Goal: Check status: Check status

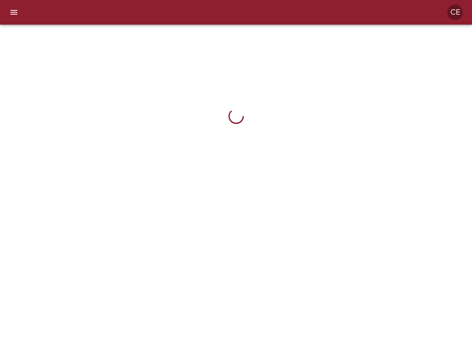
click at [14, 14] on icon "menu" at bounding box center [13, 12] width 7 height 5
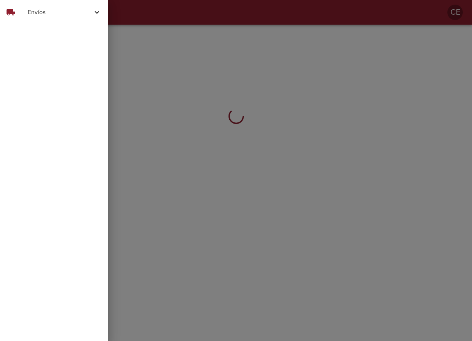
click at [20, 10] on div "local_shipping" at bounding box center [17, 12] width 22 height 9
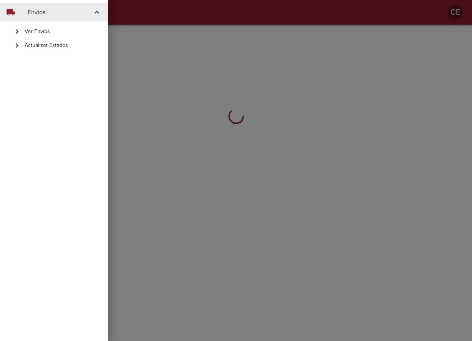
click at [45, 46] on span "Actualizar Estados" at bounding box center [63, 46] width 77 height 8
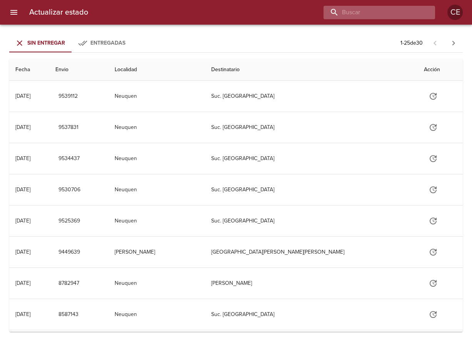
click at [397, 14] on input "buscar" at bounding box center [373, 12] width 99 height 13
type input "16848"
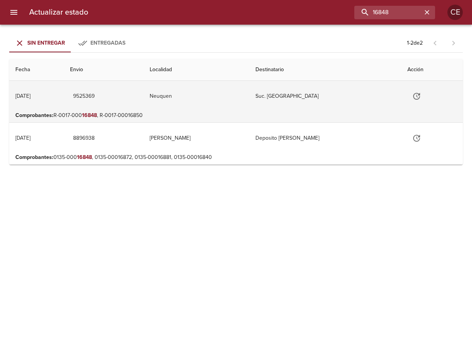
click at [413, 97] on icon "Tabla de envíos del cliente" at bounding box center [416, 96] width 7 height 7
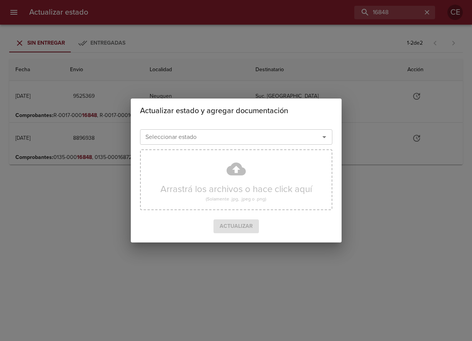
click at [252, 136] on input "Seleccionar estado" at bounding box center [224, 137] width 165 height 11
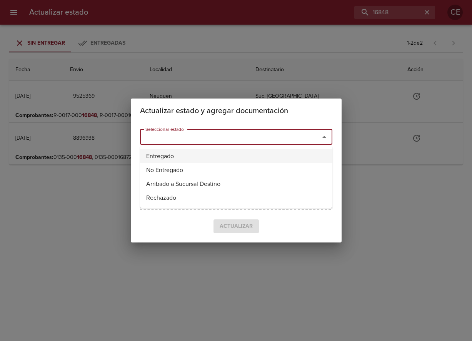
click at [224, 156] on li "Entregado" at bounding box center [236, 156] width 192 height 14
type input "Entregado"
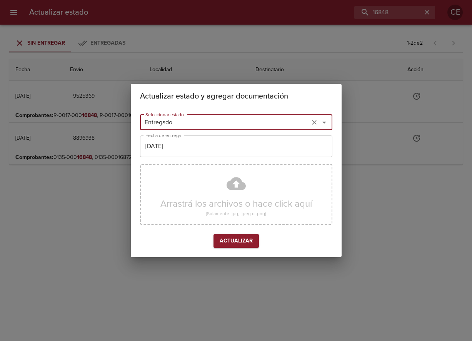
click at [210, 145] on input "[DATE]" at bounding box center [236, 146] width 192 height 22
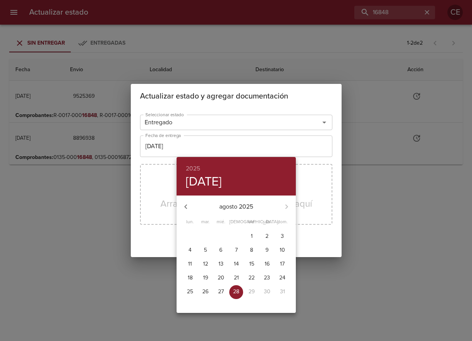
click at [221, 293] on p "27" at bounding box center [221, 292] width 6 height 8
type input "[DATE]"
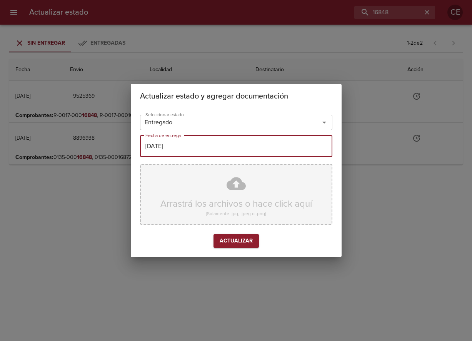
click at [280, 223] on div "Arrastrá los archivos o hace click aquí (Solamente .jpg, .jpeg o .png)" at bounding box center [236, 194] width 192 height 61
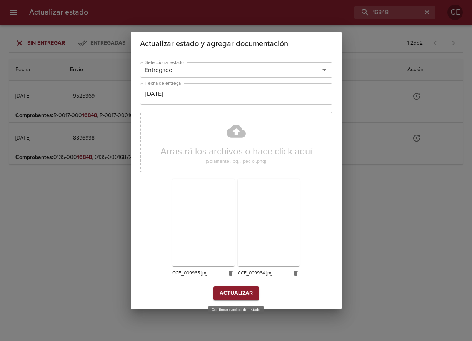
click at [239, 297] on span "Actualizar" at bounding box center [236, 294] width 33 height 10
